Goal: Information Seeking & Learning: Learn about a topic

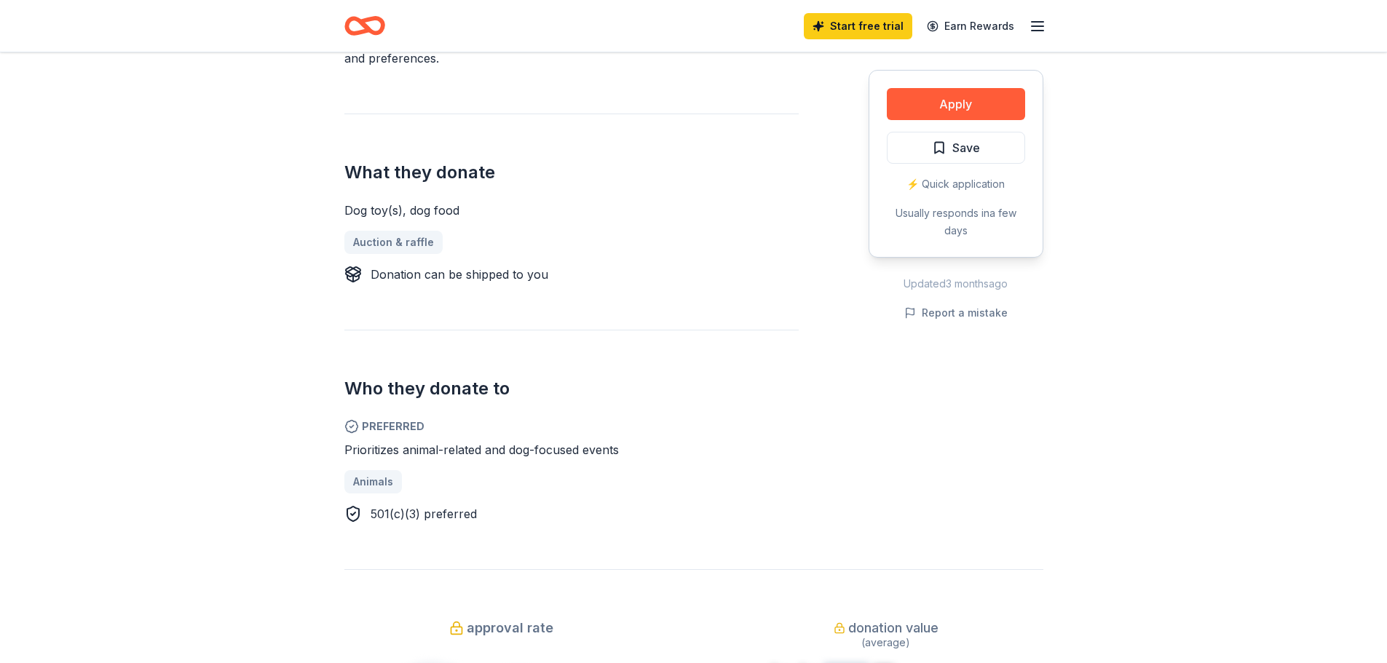
scroll to position [874, 0]
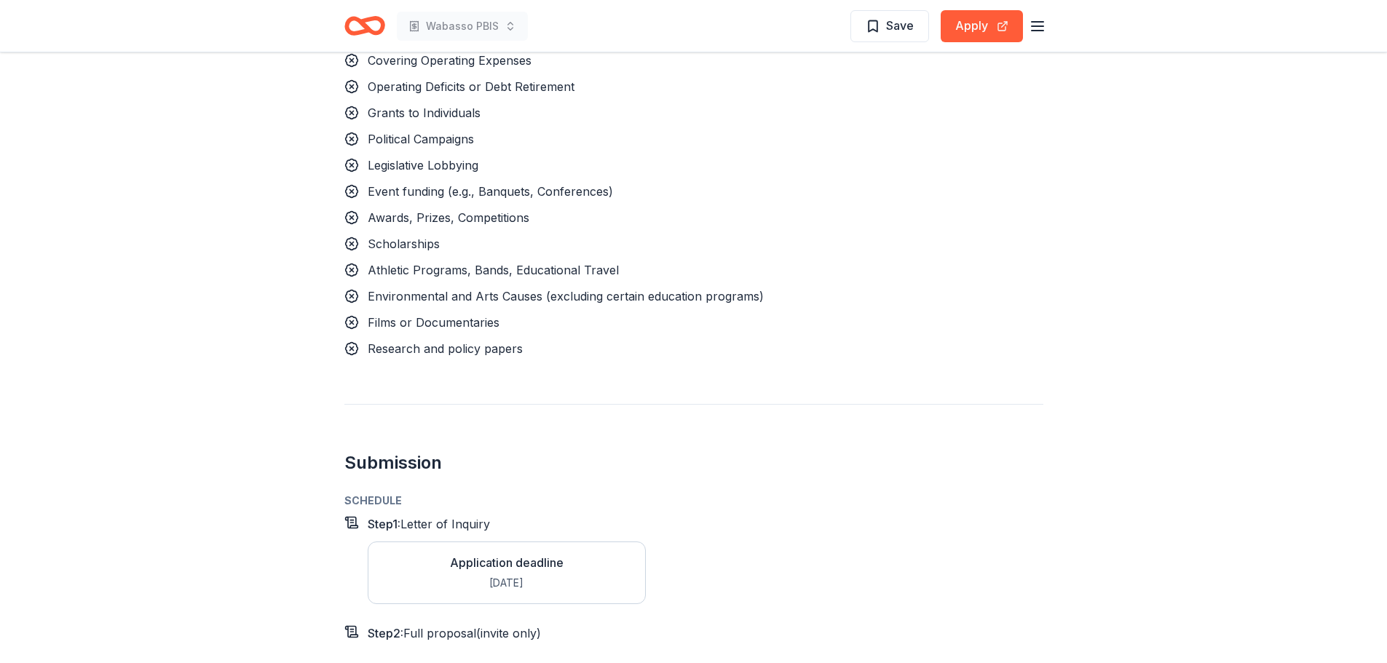
scroll to position [2112, 0]
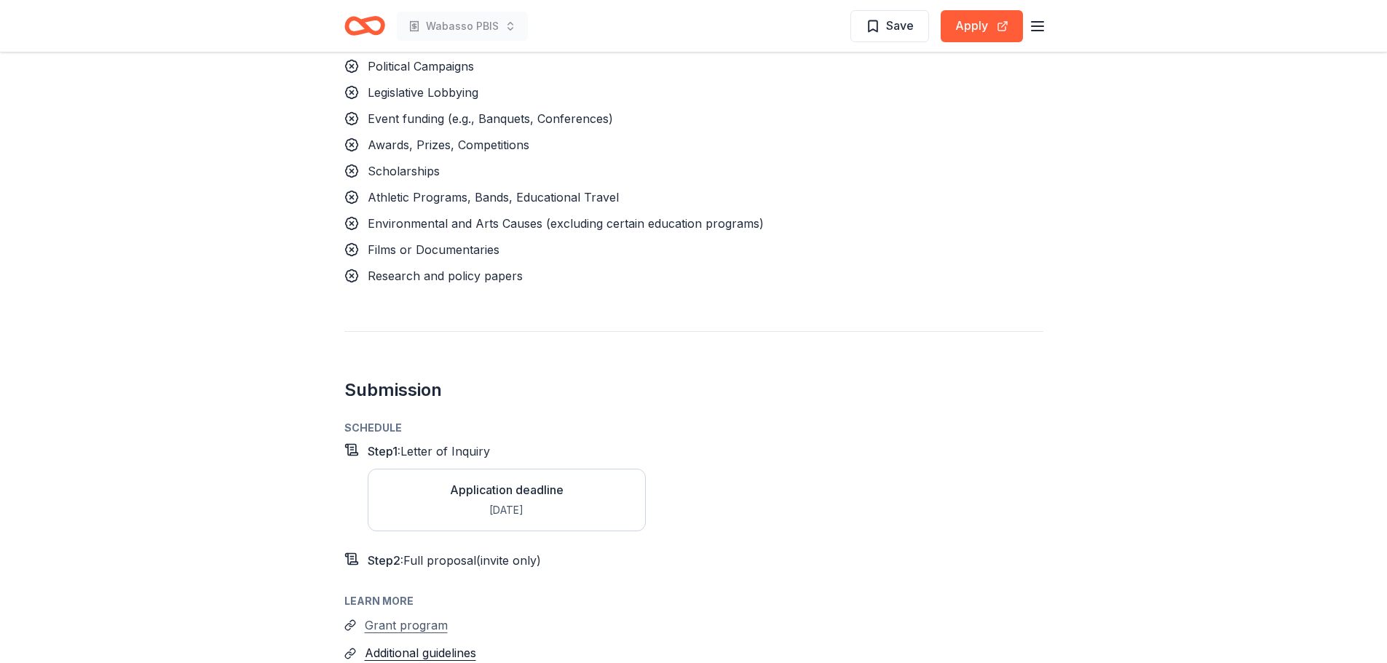
click at [414, 616] on button "Grant program" at bounding box center [406, 625] width 83 height 19
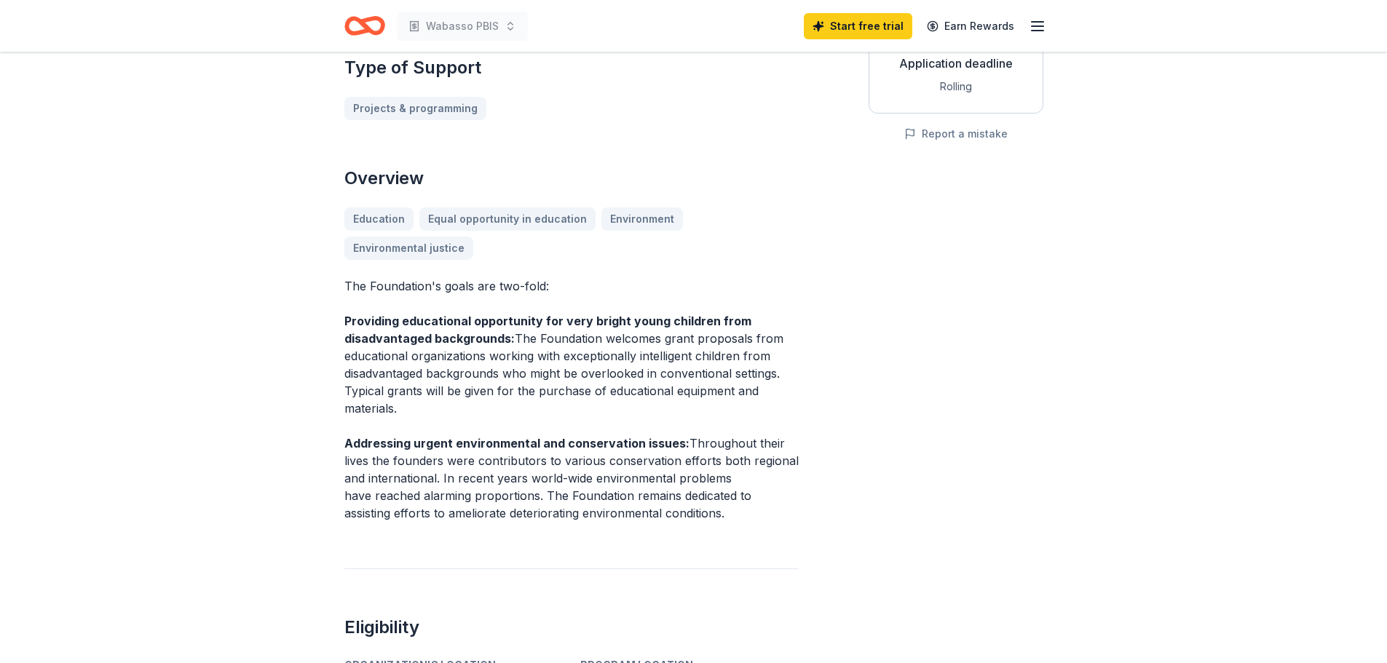
scroll to position [364, 0]
